Goal: Information Seeking & Learning: Learn about a topic

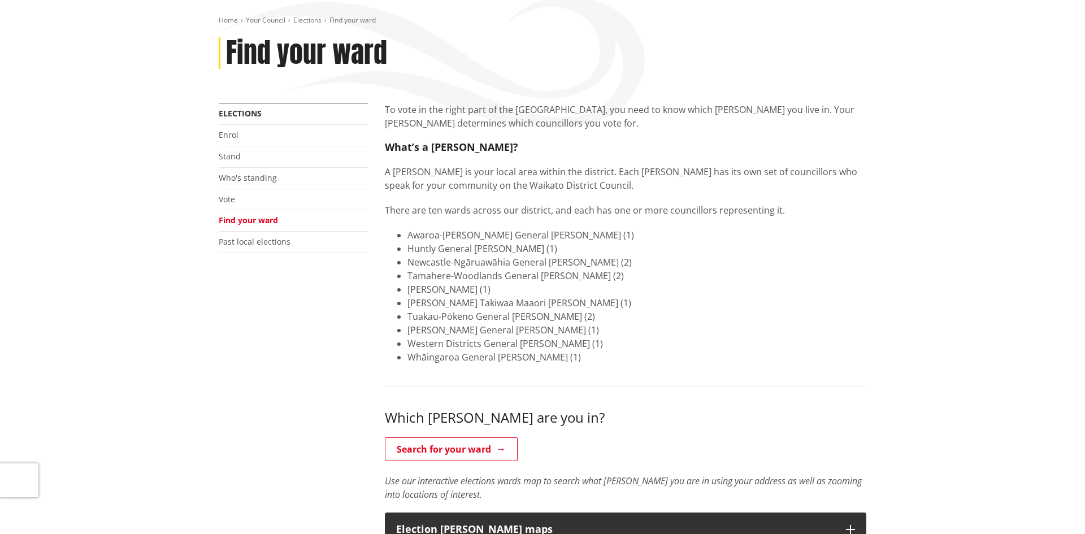
scroll to position [130, 0]
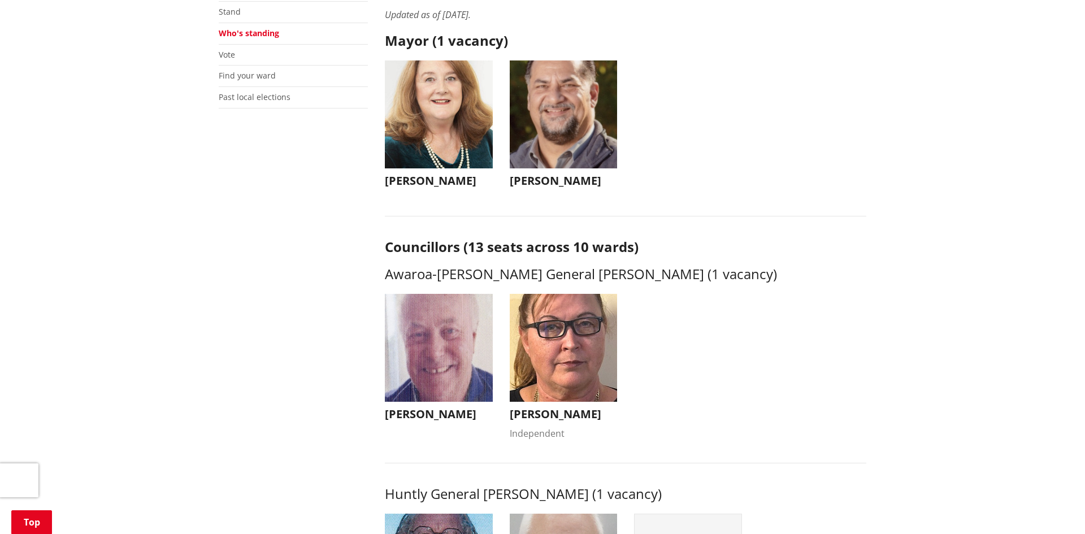
scroll to position [192, 0]
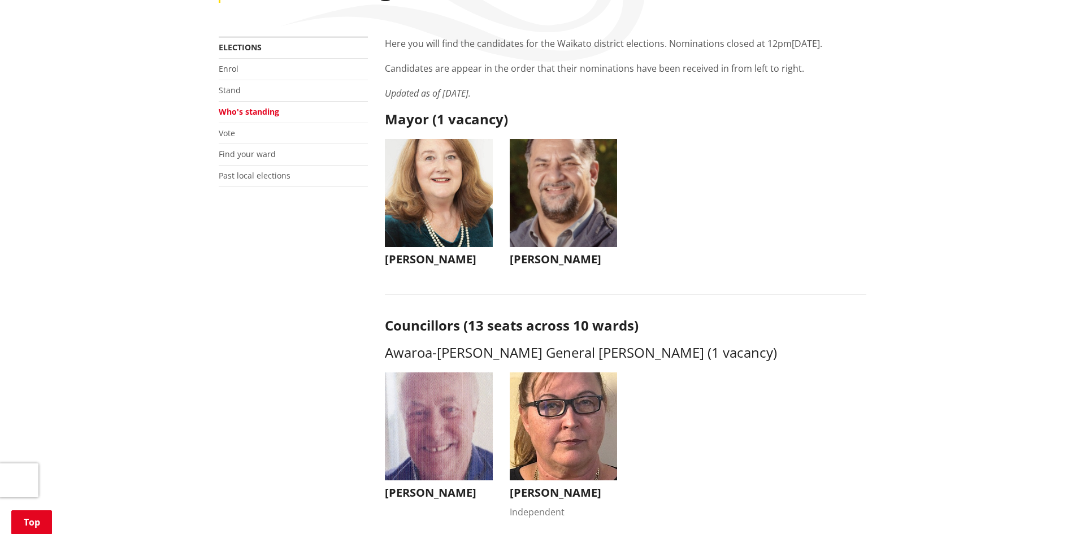
click at [561, 237] on img "button" at bounding box center [564, 193] width 108 height 108
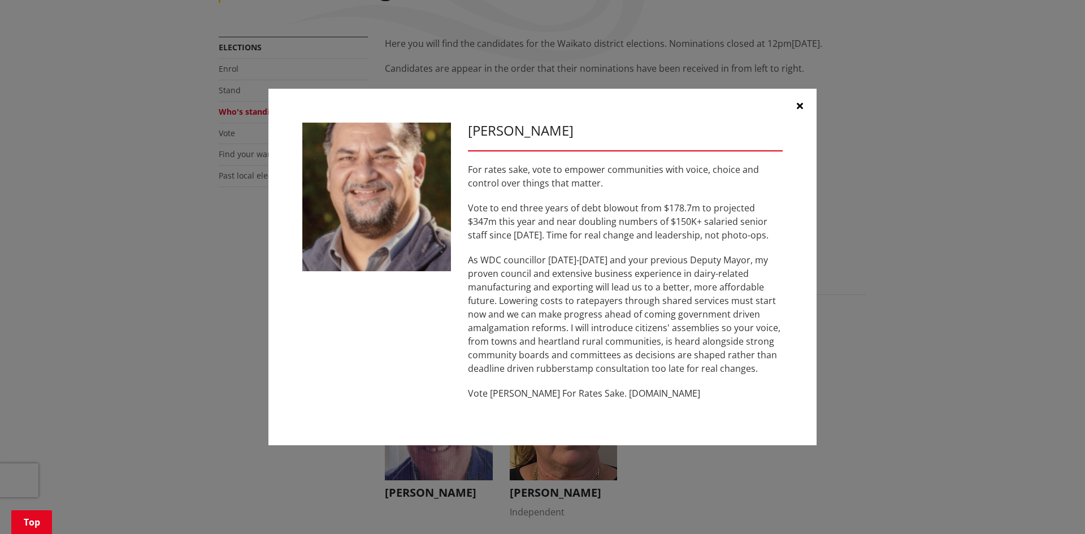
click at [798, 102] on icon "button" at bounding box center [800, 105] width 6 height 9
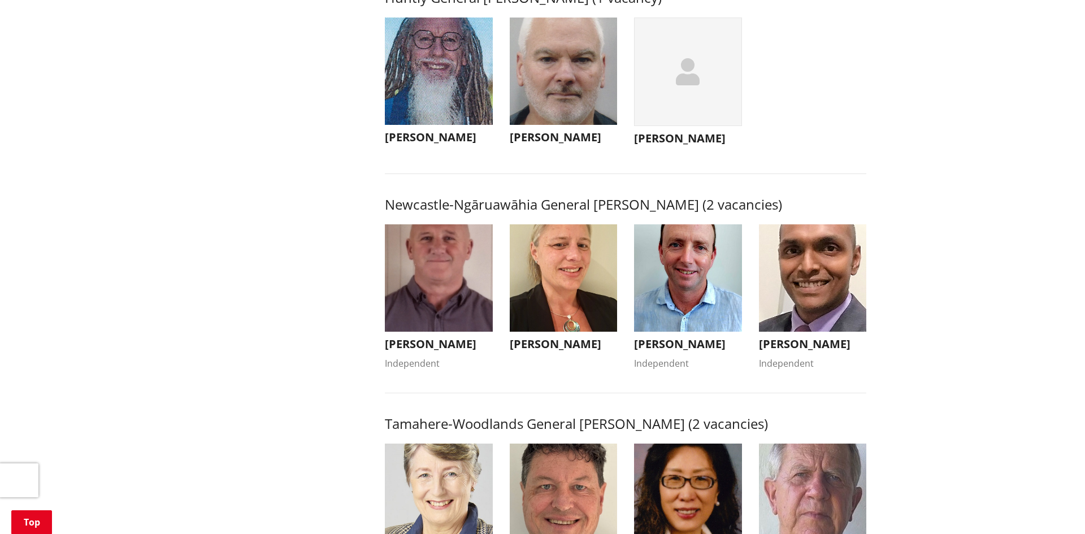
scroll to position [774, 0]
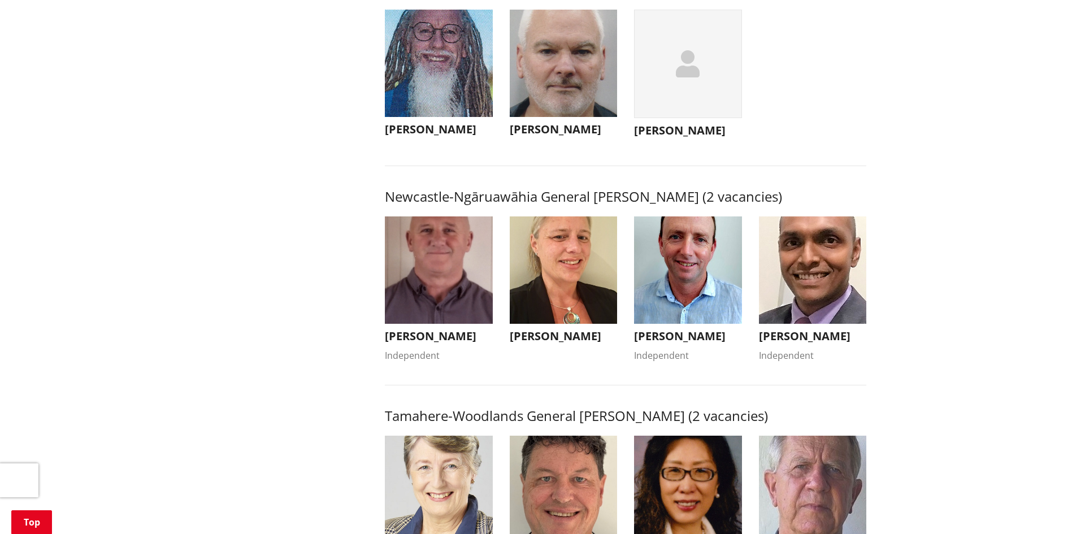
click at [422, 285] on img "button" at bounding box center [439, 270] width 108 height 108
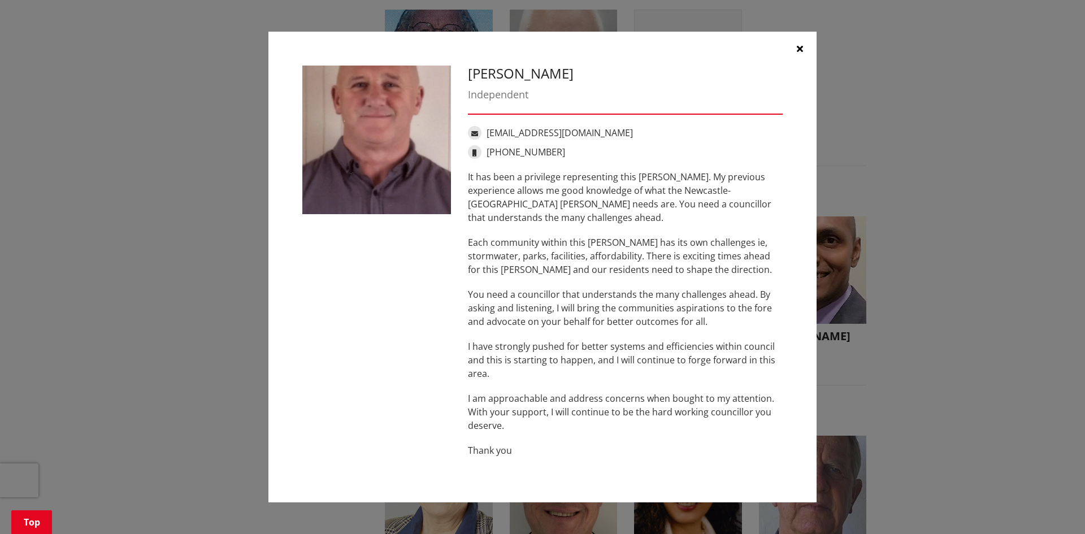
click at [804, 50] on button "button" at bounding box center [800, 49] width 34 height 34
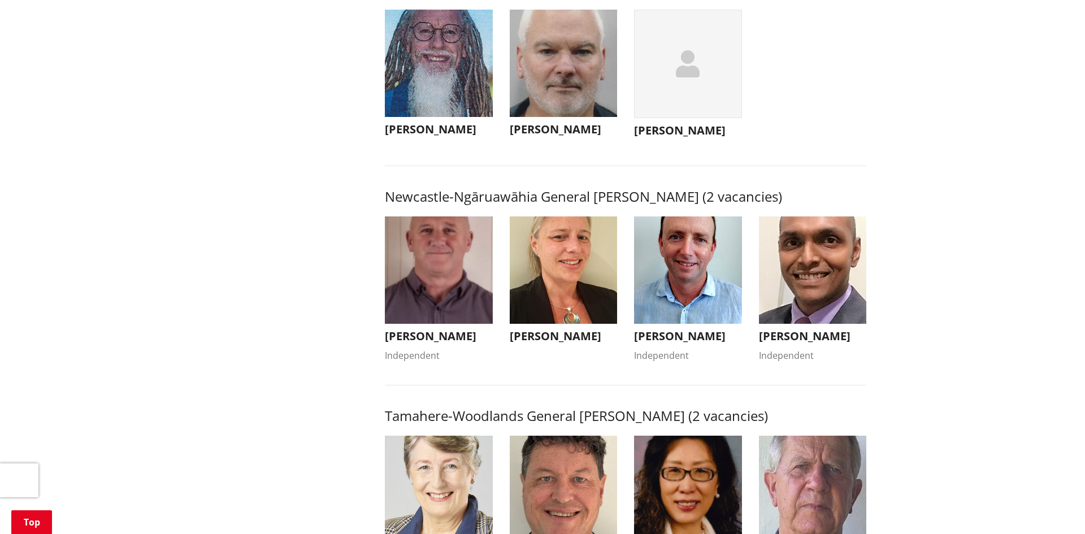
click at [670, 302] on img "button" at bounding box center [688, 270] width 108 height 108
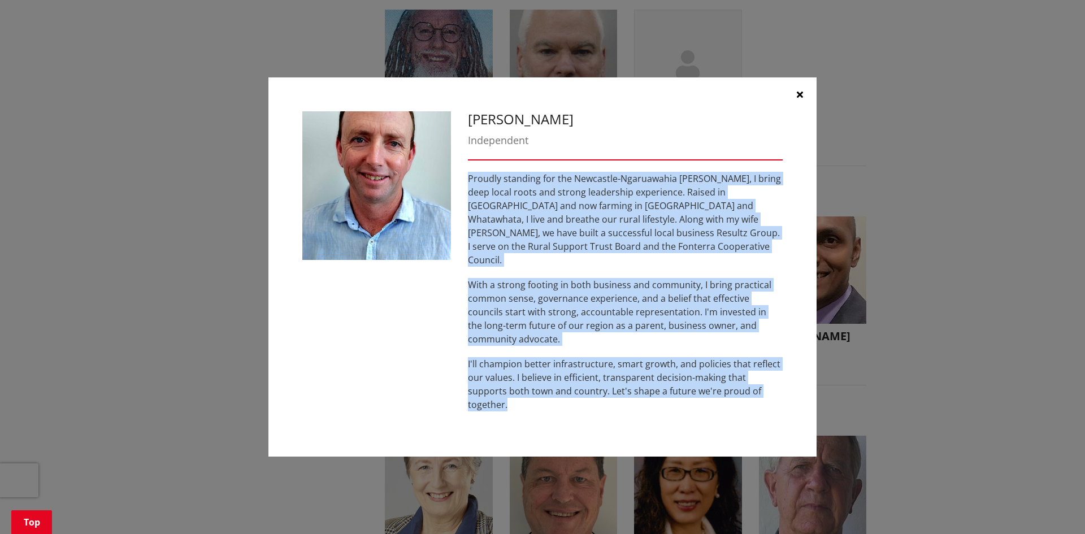
drag, startPoint x: 466, startPoint y: 189, endPoint x: 784, endPoint y: 419, distance: 393.1
click at [784, 419] on div "Grant Coombes Independent Proudly standing for the Newcastle-Ngaruawahia Ward, …" at bounding box center [542, 267] width 548 height 380
copy div "Proudly standing for the Newcastle-Ngaruawahia Ward, I bring deep local roots a…"
click at [799, 99] on icon "button" at bounding box center [800, 94] width 6 height 9
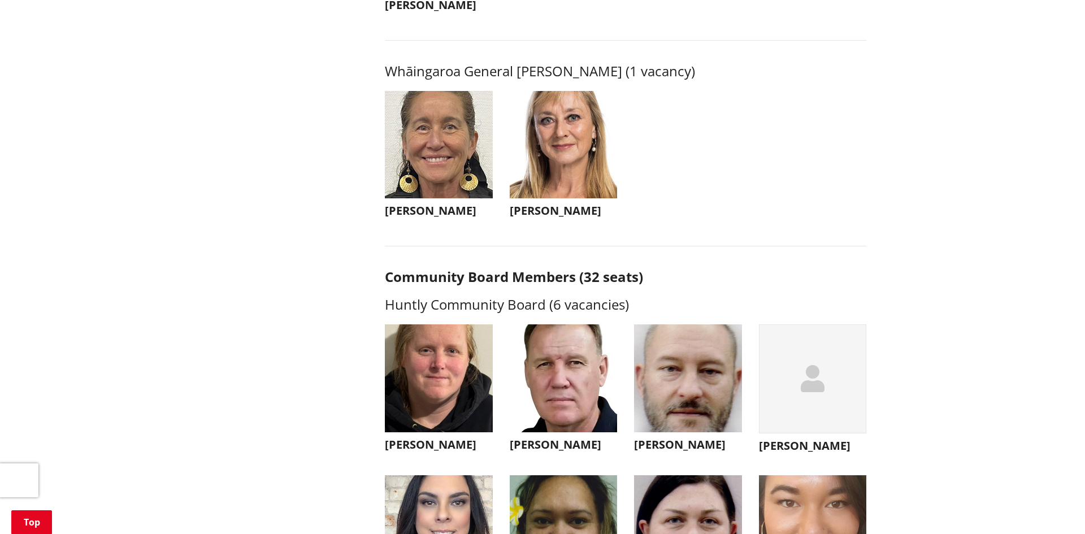
scroll to position [2801, 0]
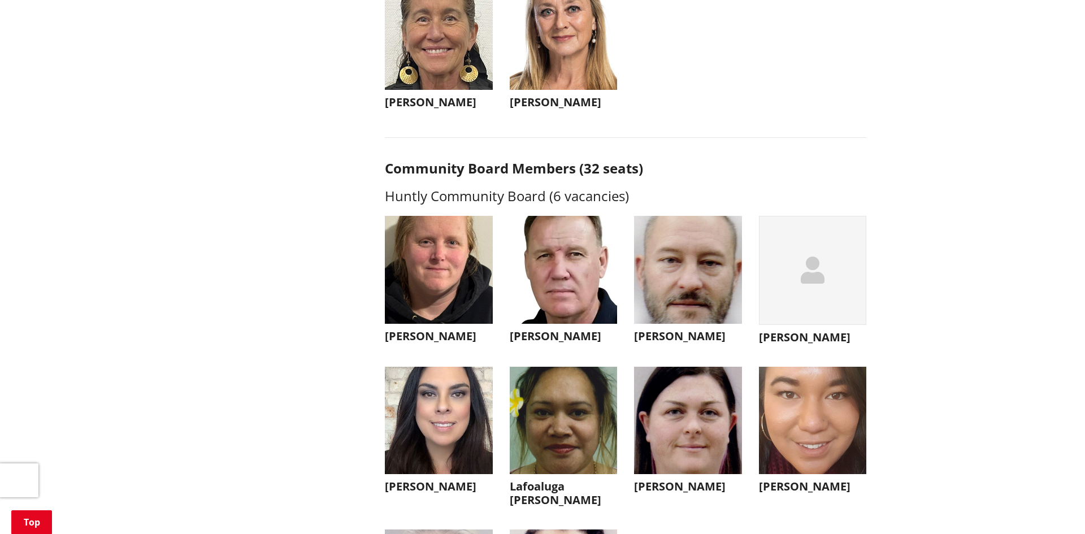
click at [585, 285] on img "button" at bounding box center [564, 270] width 108 height 108
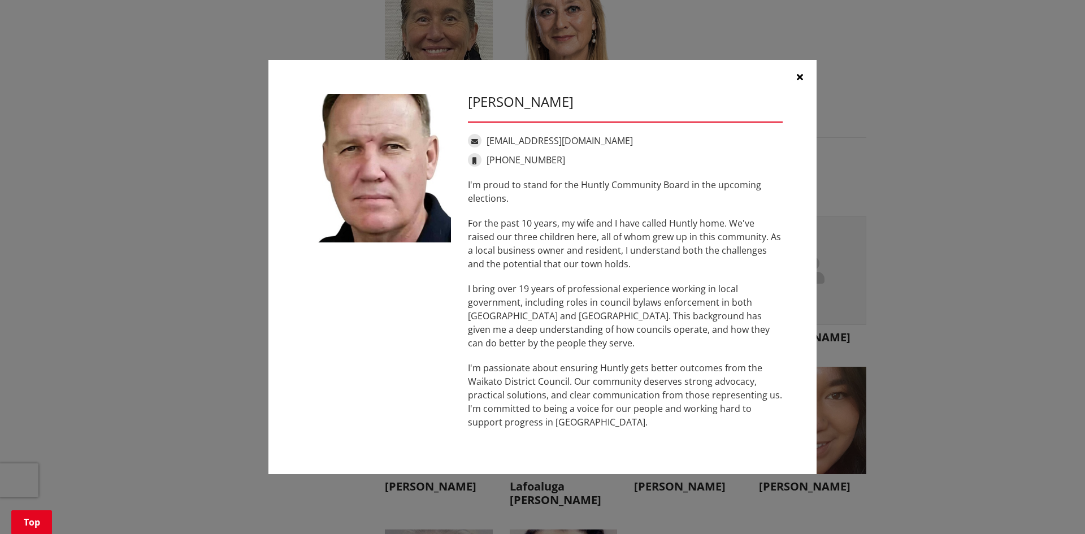
click at [804, 73] on button "button" at bounding box center [800, 77] width 34 height 34
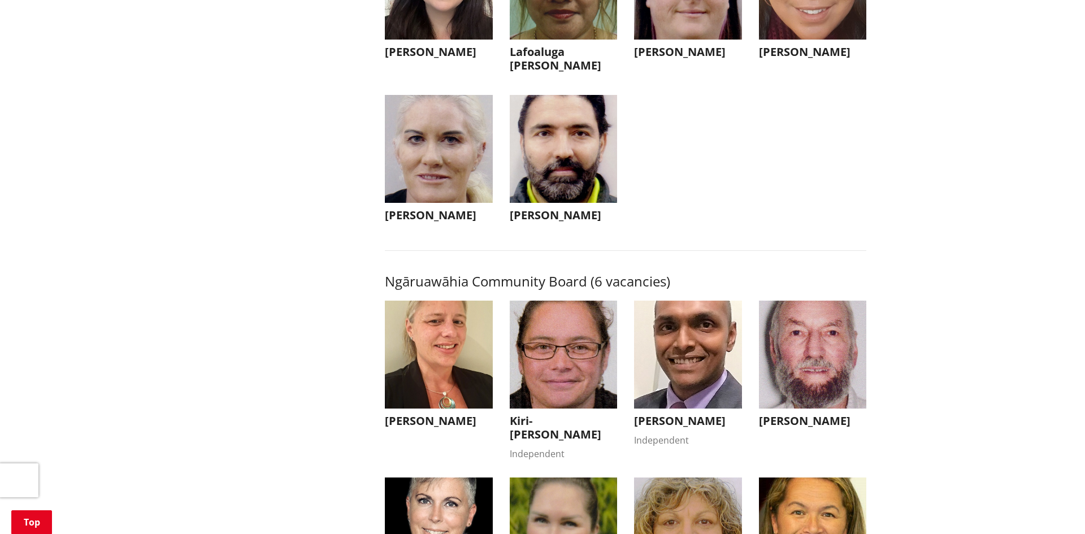
scroll to position [3449, 0]
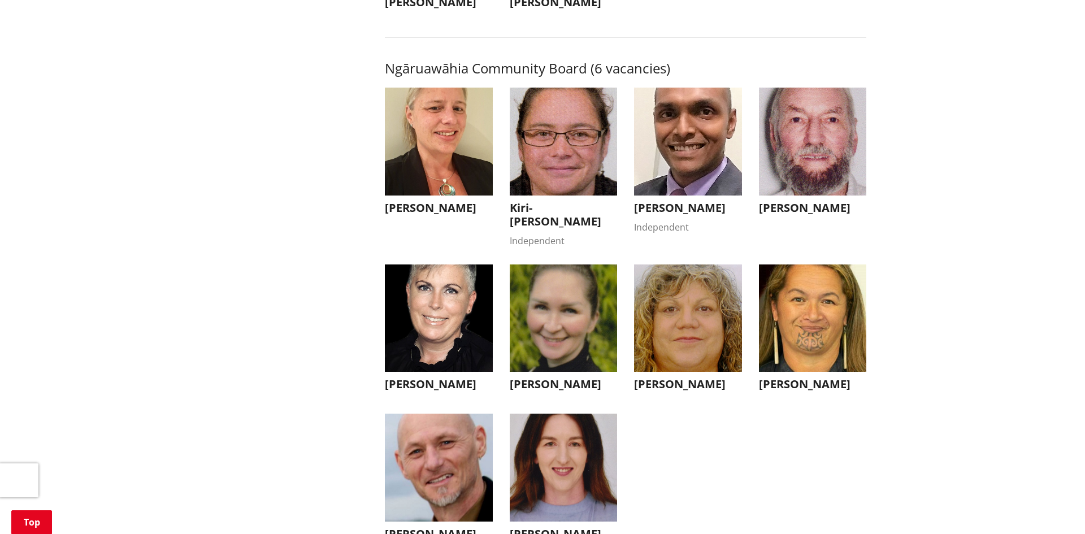
click at [816, 159] on img "button" at bounding box center [813, 142] width 108 height 108
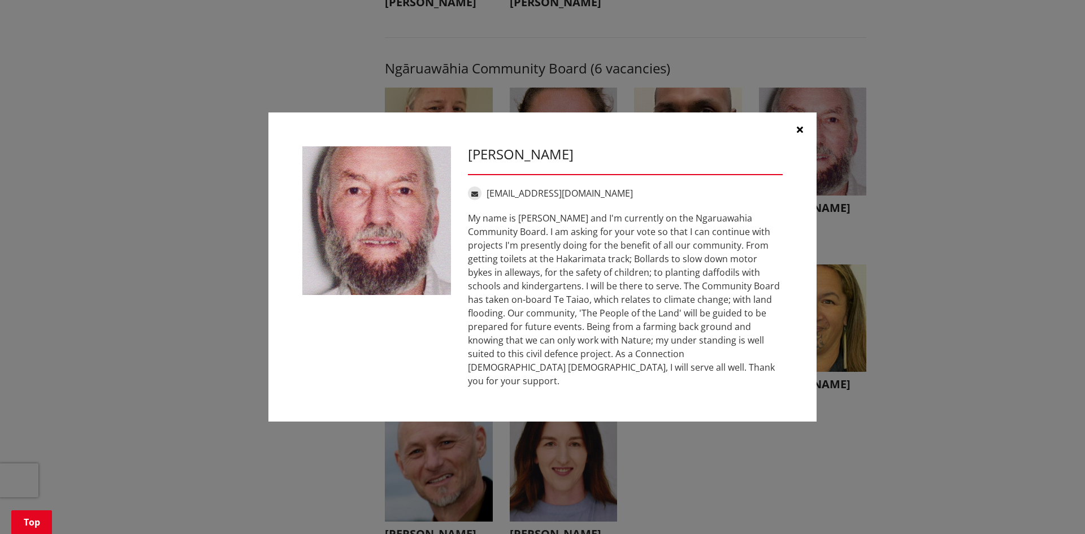
click at [793, 139] on button "button" at bounding box center [800, 129] width 34 height 34
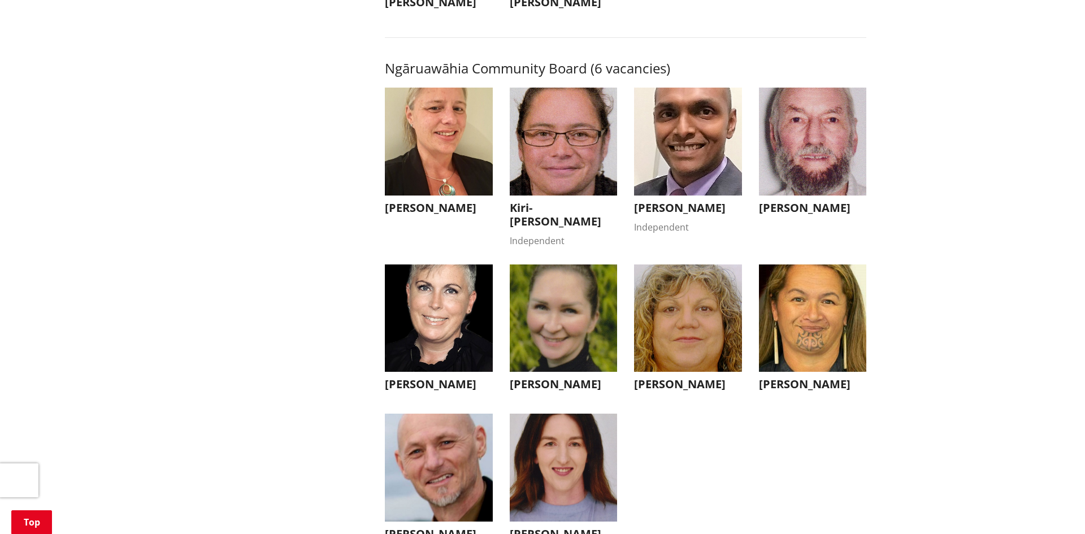
click at [544, 349] on img "button" at bounding box center [564, 318] width 108 height 108
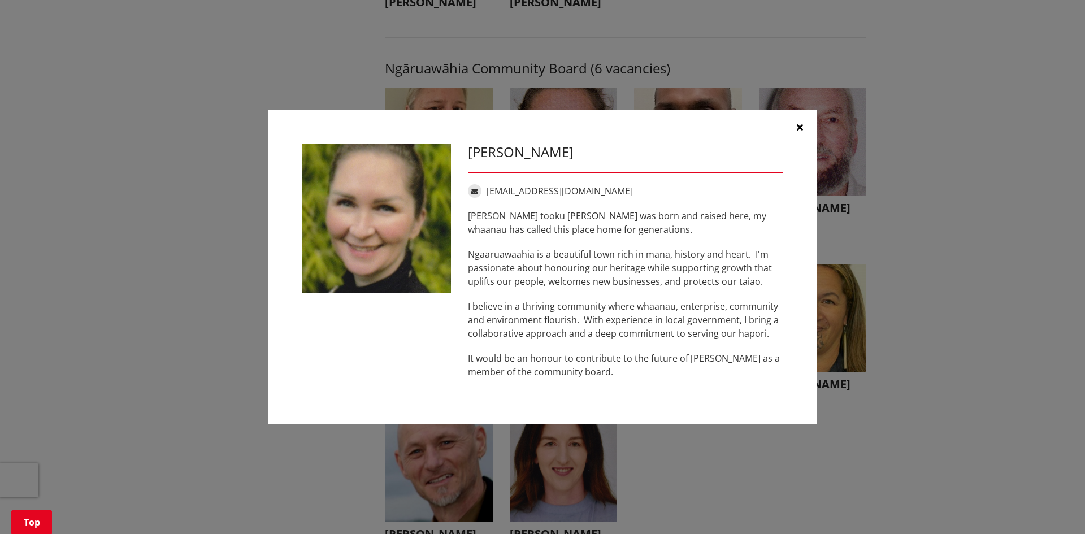
click at [805, 130] on button "button" at bounding box center [800, 127] width 34 height 34
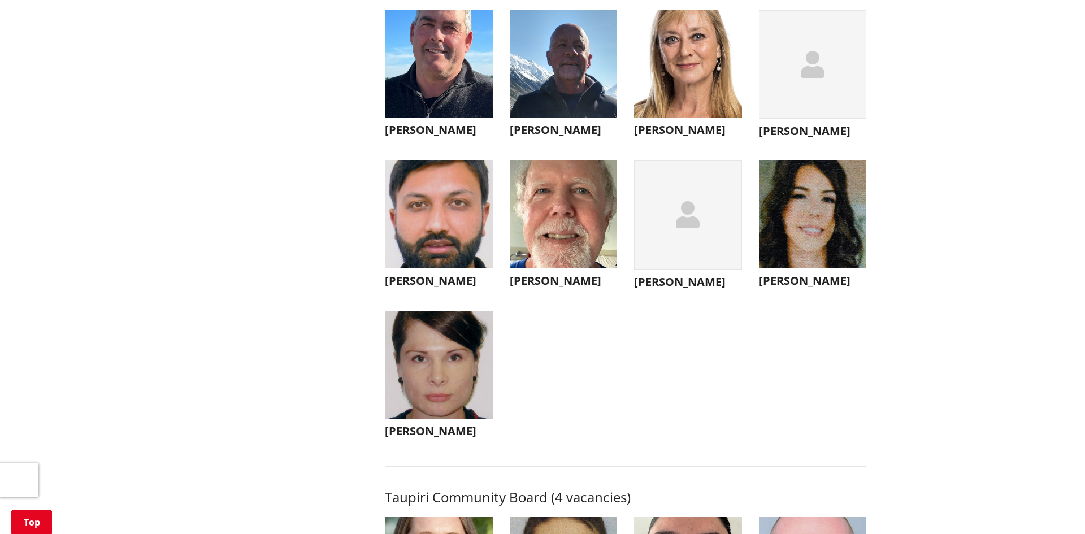
scroll to position [4068, 0]
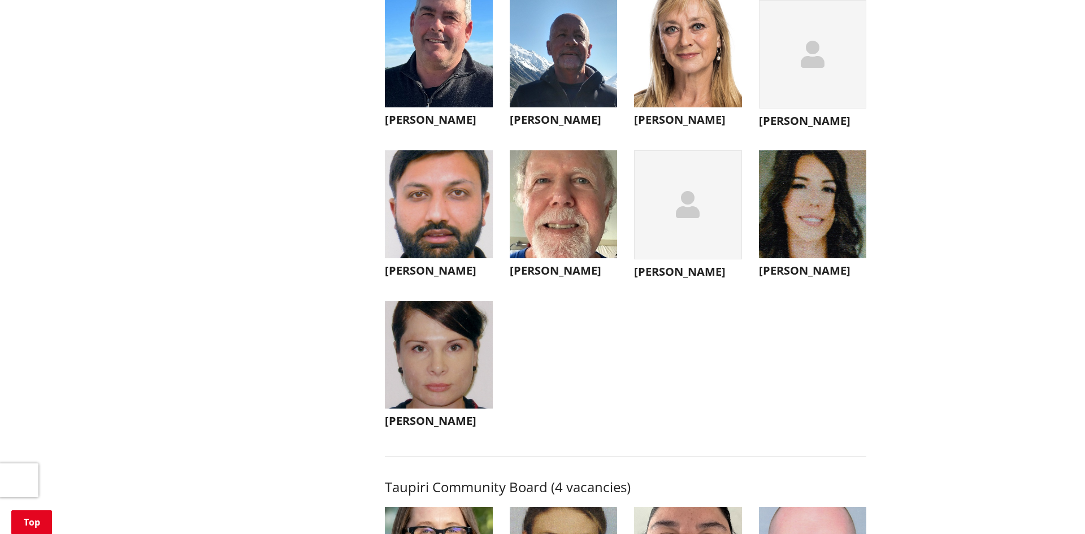
click at [463, 362] on img "button" at bounding box center [439, 355] width 108 height 108
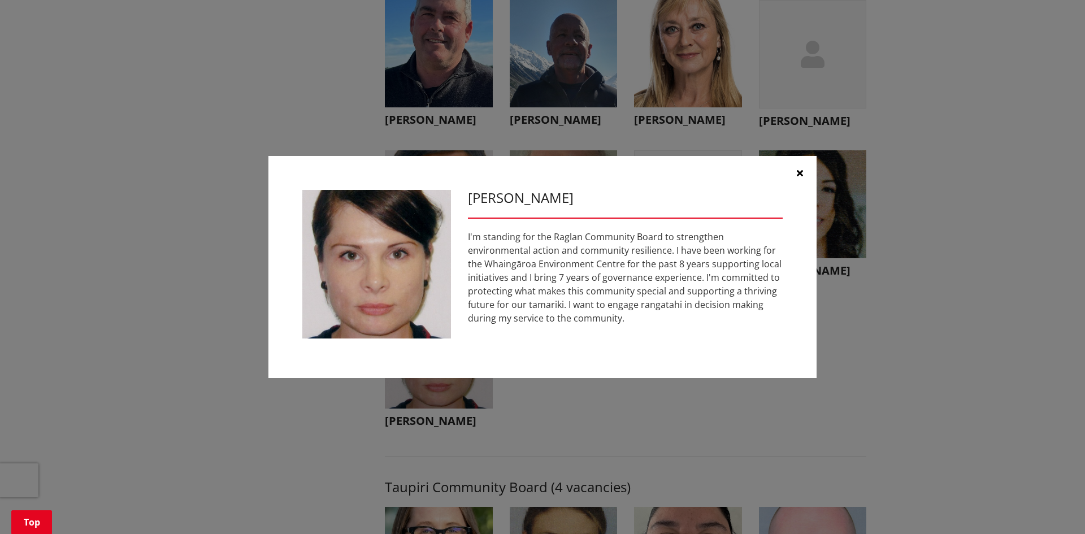
click at [799, 168] on icon "button" at bounding box center [800, 172] width 6 height 9
